Goal: Navigation & Orientation: Find specific page/section

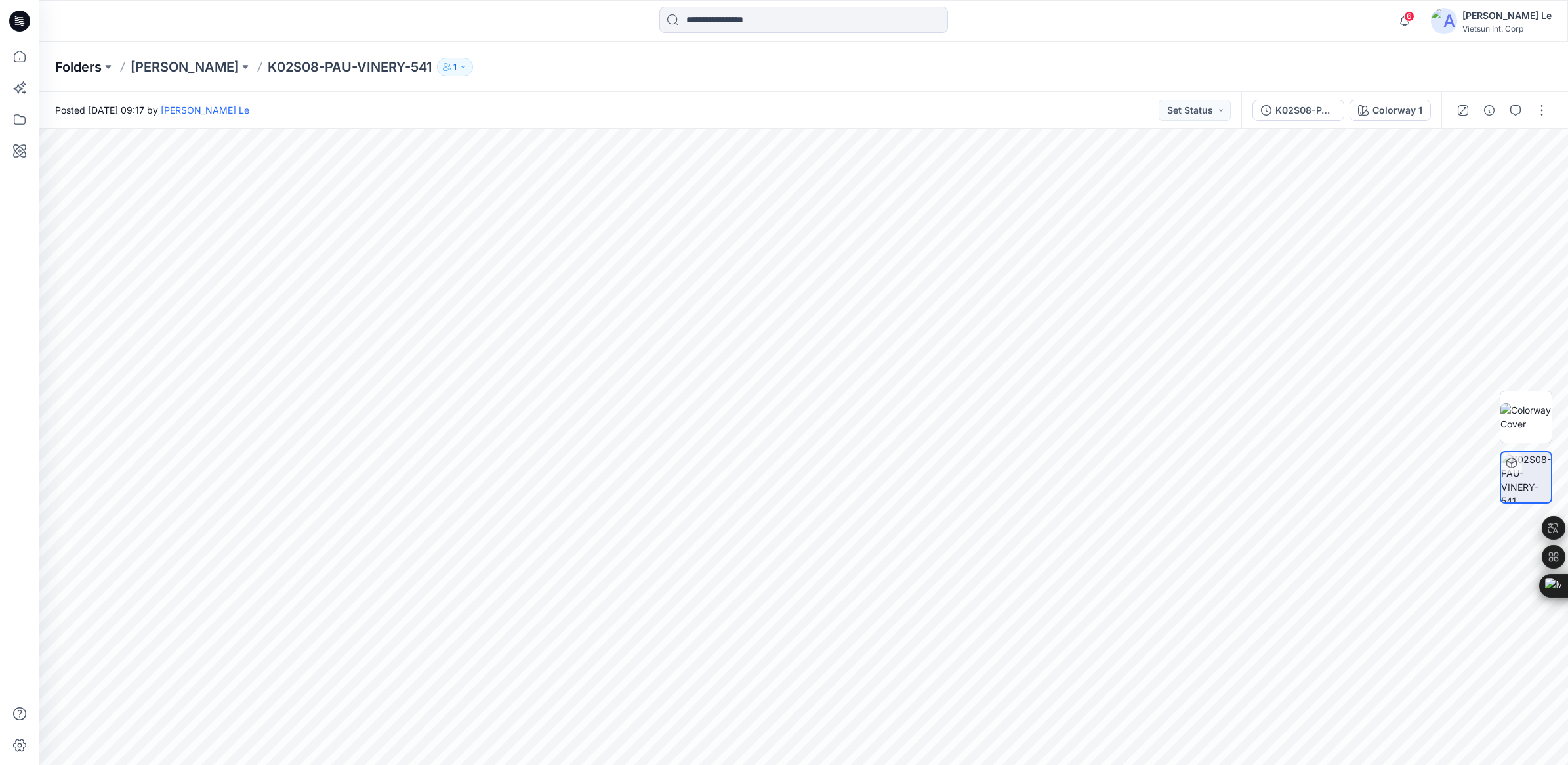
click at [83, 61] on p "Folders" at bounding box center [78, 67] width 46 height 18
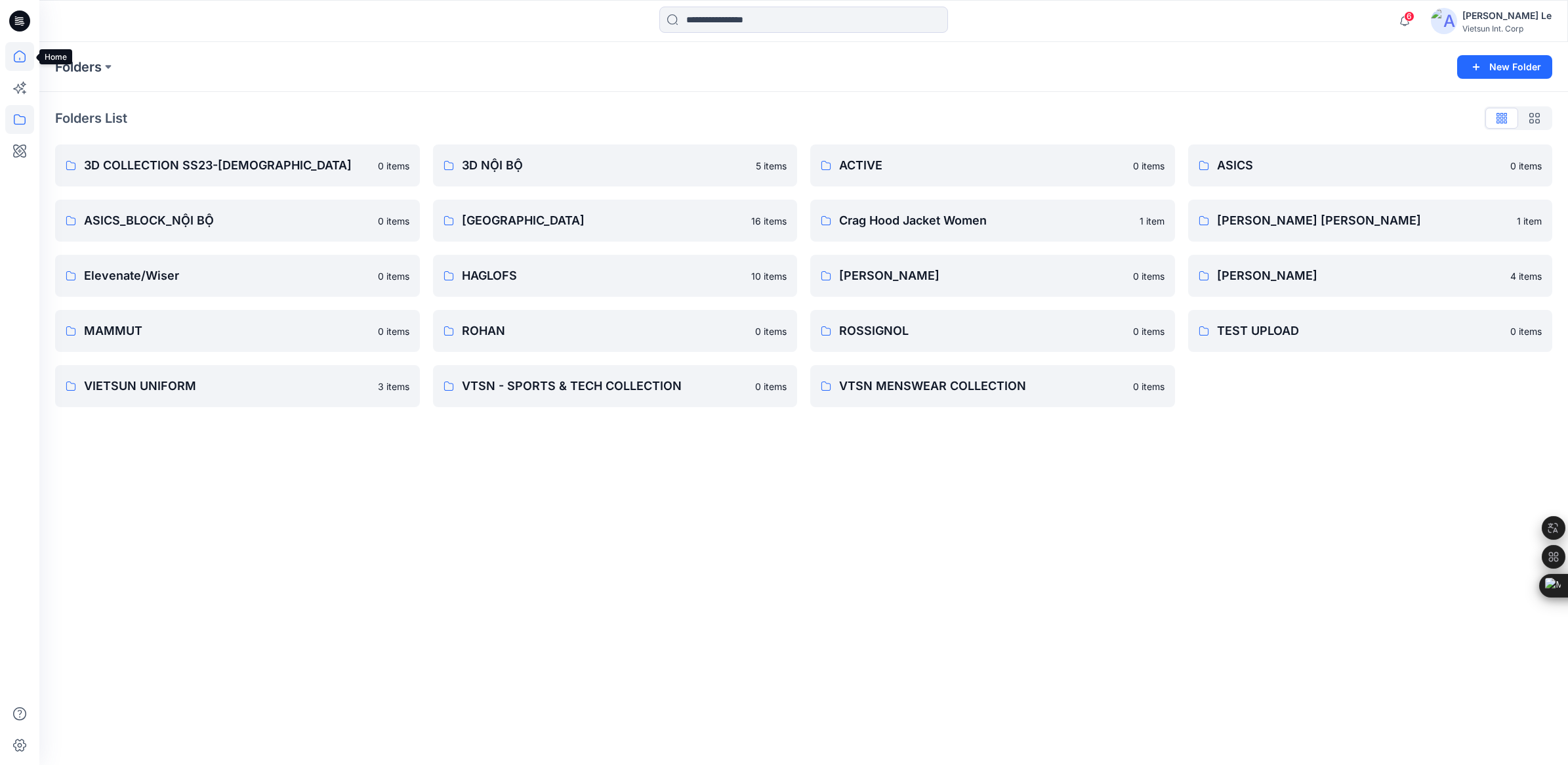
click at [17, 55] on icon at bounding box center [19, 56] width 29 height 29
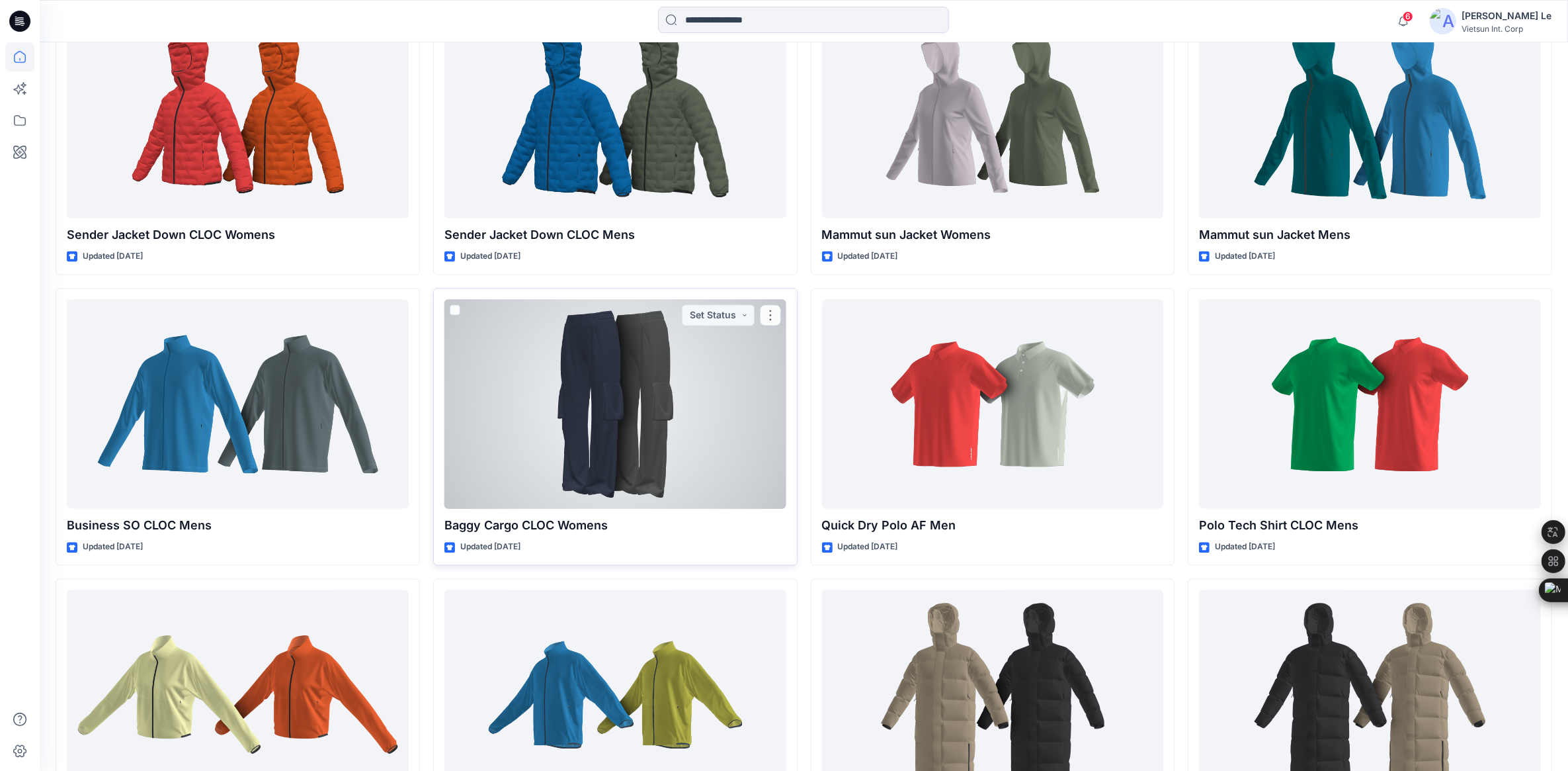
scroll to position [3369, 0]
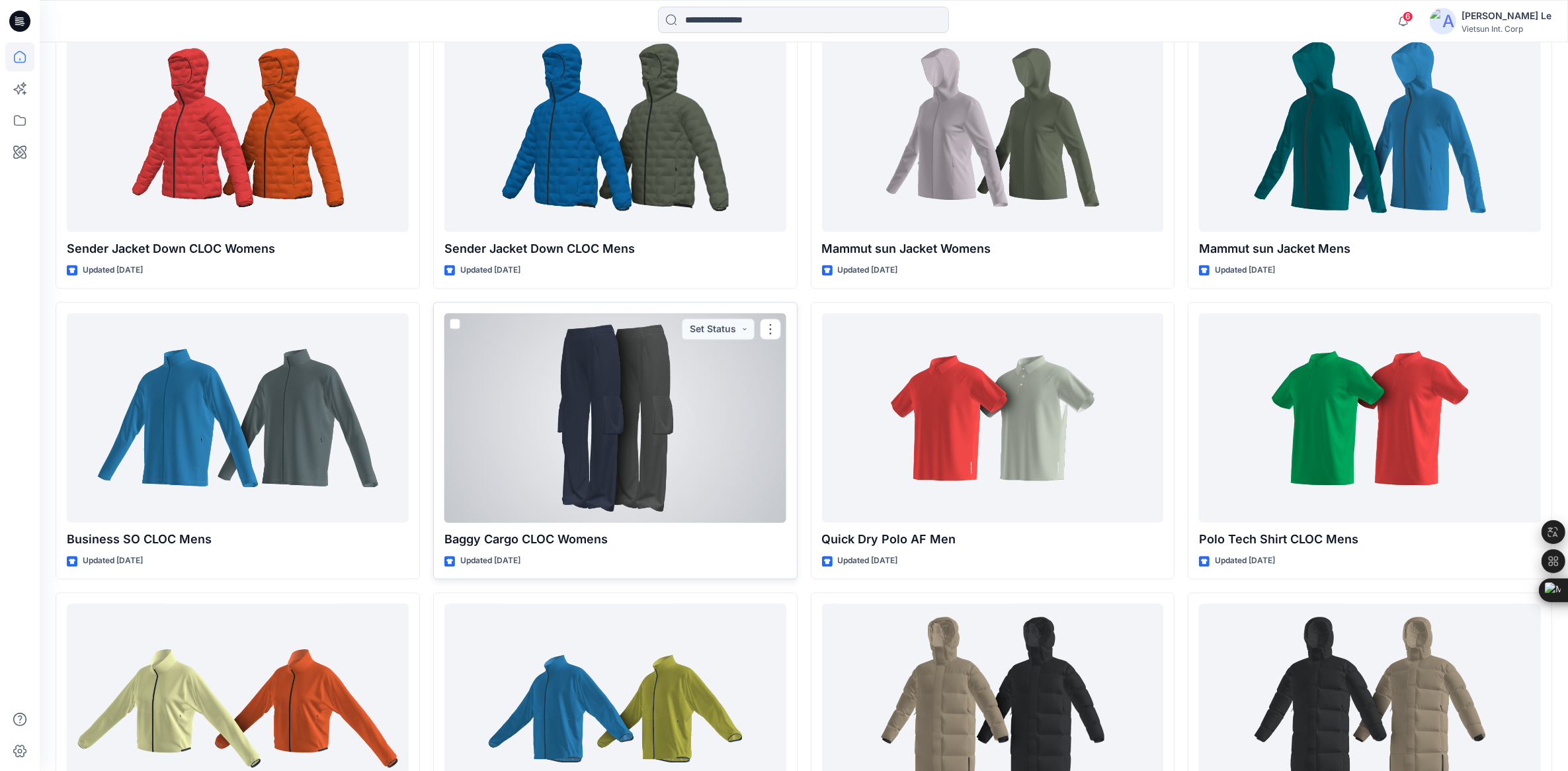
click at [586, 445] on div at bounding box center [615, 417] width 342 height 210
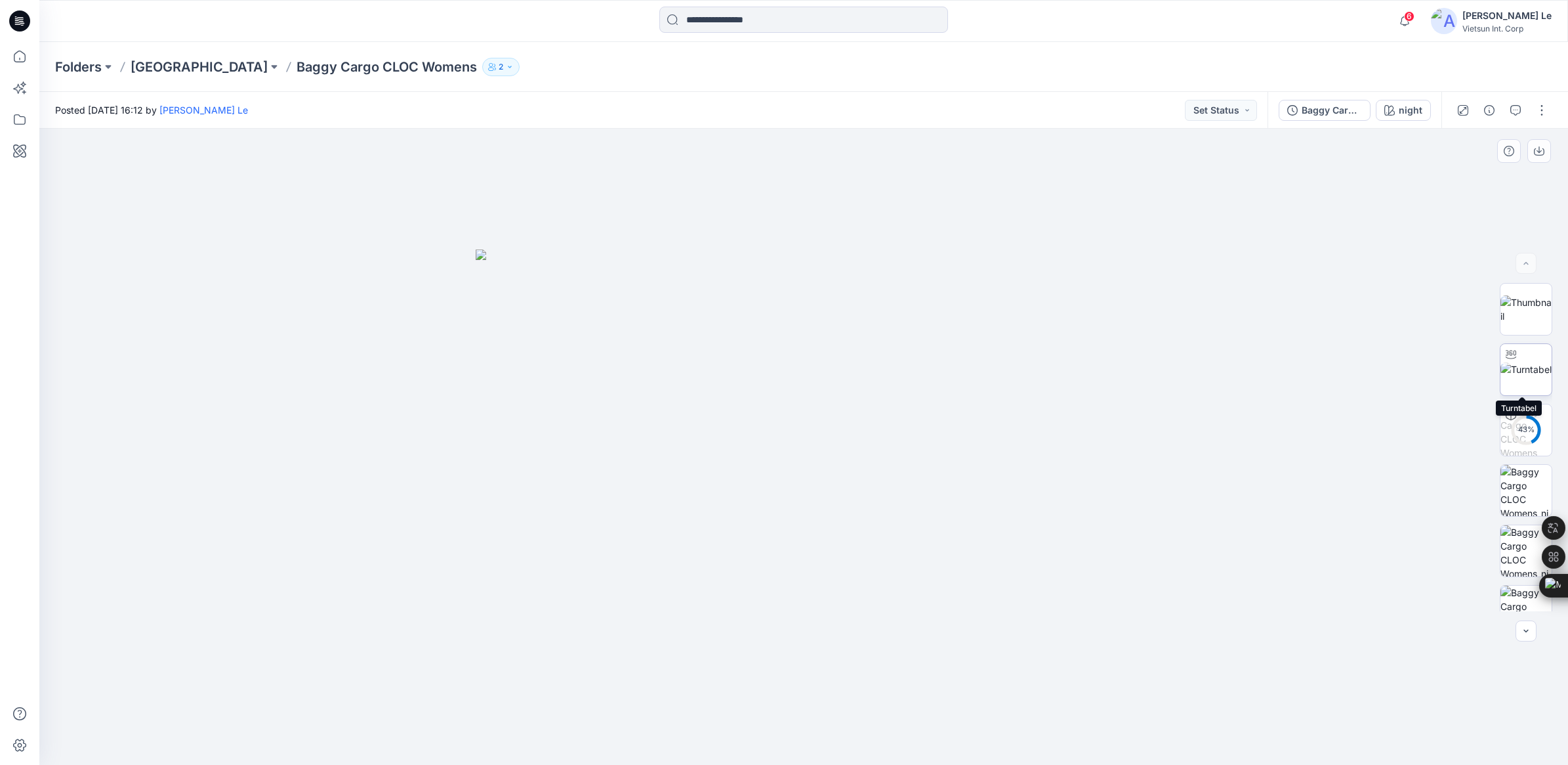
click at [1527, 375] on img at bounding box center [1527, 369] width 51 height 14
drag, startPoint x: 810, startPoint y: 748, endPoint x: 1564, endPoint y: 687, distance: 756.5
click at [1568, 728] on html "6 Notifications Your style ASIA AIR DOWN_MEN has been updated with CORLOR UPDAT…" at bounding box center [784, 382] width 1568 height 765
